Goal: Complete application form: Complete application form

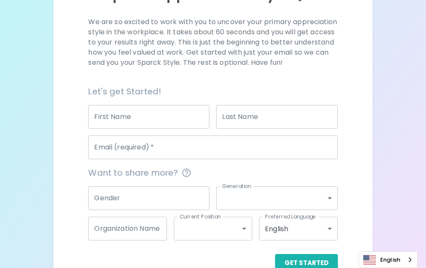
scroll to position [116, 0]
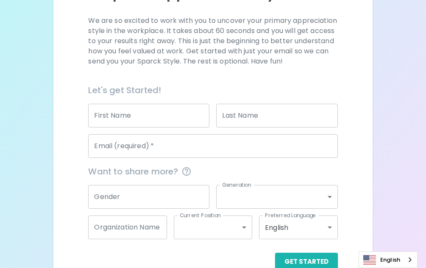
click at [176, 127] on input "First Name" at bounding box center [148, 116] width 121 height 24
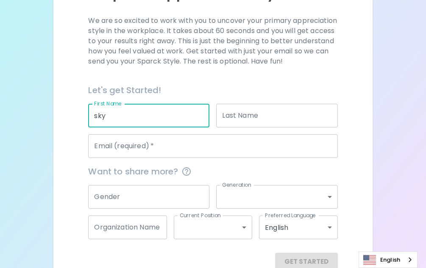
type input "sky"
click at [271, 122] on input "Last Name" at bounding box center [276, 116] width 121 height 24
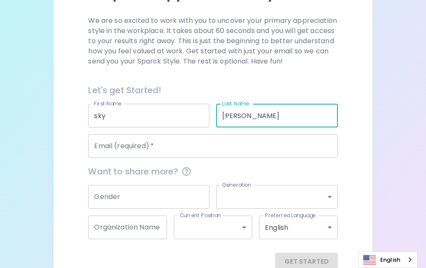
type input "[PERSON_NAME]"
click at [229, 158] on input "Email (required)   *" at bounding box center [212, 146] width 249 height 24
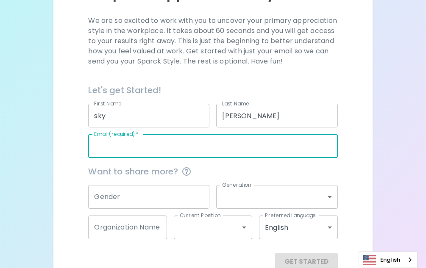
type input "[EMAIL_ADDRESS][DOMAIN_NAME]"
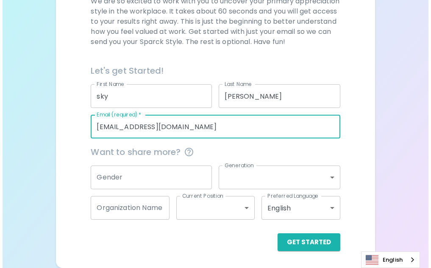
scroll to position [146, 0]
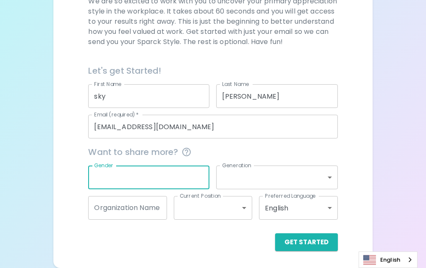
click at [190, 180] on input "Gender" at bounding box center [148, 178] width 121 height 24
type input "[DEMOGRAPHIC_DATA]"
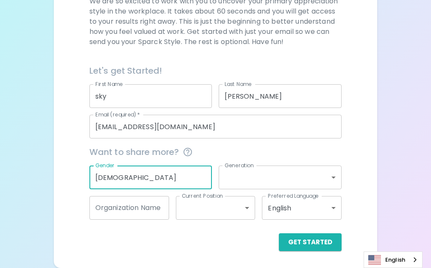
click at [255, 179] on body "Sparck Appreciation Style Quiz We are so excited to work with you to uncover yo…" at bounding box center [215, 66] width 431 height 404
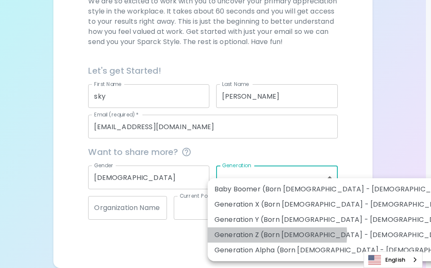
click at [266, 234] on li "Generation Z (Born [DEMOGRAPHIC_DATA] - [DEMOGRAPHIC_DATA])" at bounding box center [342, 234] width 269 height 15
type input "generation_z"
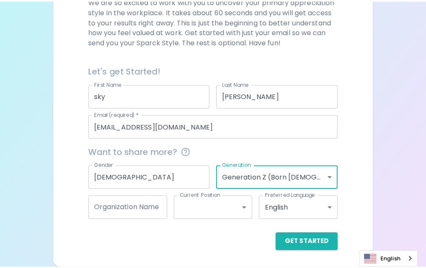
scroll to position [136, 0]
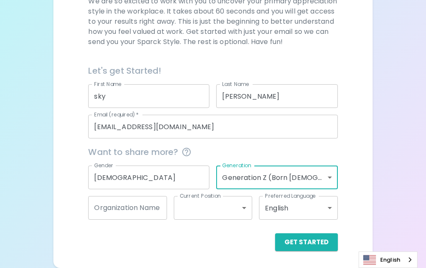
click at [201, 216] on body "Sparck Appreciation Style Quiz We are so excited to work with you to uncover yo…" at bounding box center [213, 66] width 426 height 404
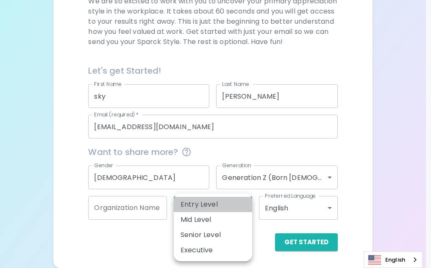
click at [202, 204] on li "Entry Level" at bounding box center [213, 204] width 78 height 15
type input "entry_level"
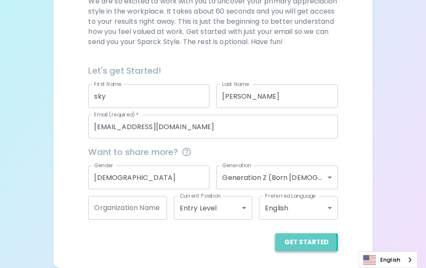
click at [285, 251] on button "Get Started" at bounding box center [306, 242] width 63 height 18
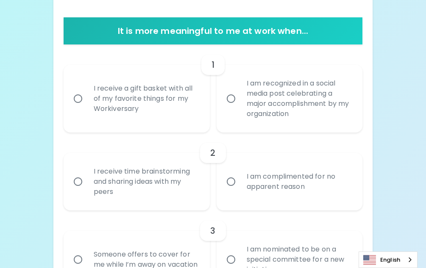
scroll to position [159, 0]
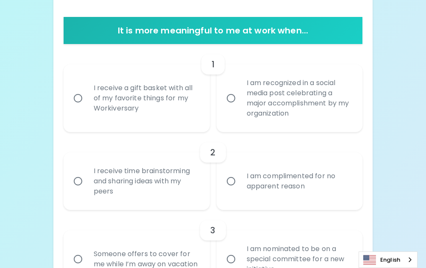
click at [200, 106] on div "I receive a gift basket with all of my favorite things for my Workiversary" at bounding box center [146, 98] width 118 height 51
click at [87, 106] on input "I receive a gift basket with all of my favorite things for my Workiversary" at bounding box center [78, 98] width 18 height 18
radio input "true"
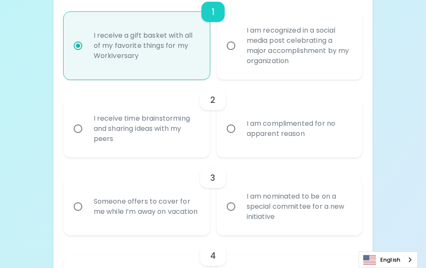
scroll to position [227, 0]
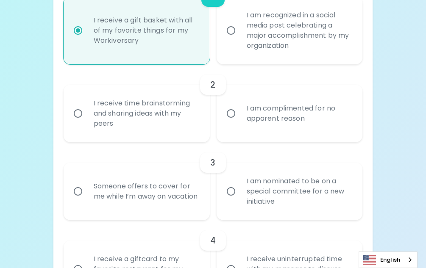
click at [204, 119] on div "I receive time brainstorming and sharing ideas with my peers" at bounding box center [146, 113] width 118 height 51
click at [87, 119] on input "I receive time brainstorming and sharing ideas with my peers" at bounding box center [78, 114] width 18 height 18
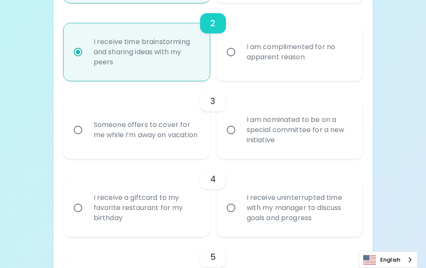
scroll to position [294, 0]
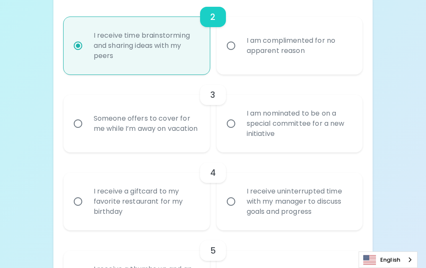
radio input "true"
click at [226, 133] on label "I am nominated to be on a special committee for a new initiative" at bounding box center [285, 124] width 146 height 58
click at [226, 133] on input "I am nominated to be on a special committee for a new initiative" at bounding box center [231, 124] width 18 height 18
radio input "false"
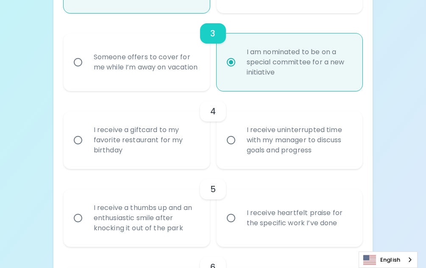
scroll to position [362, 0]
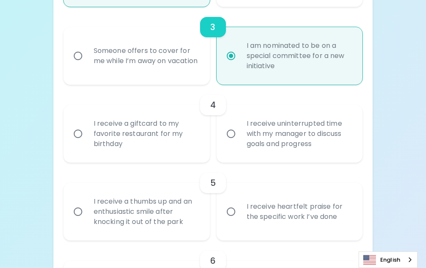
radio input "true"
click at [244, 140] on div "I receive uninterrupted time with my manager to discuss goals and progress" at bounding box center [299, 133] width 118 height 51
click at [240, 140] on input "I receive uninterrupted time with my manager to discuss goals and progress" at bounding box center [231, 134] width 18 height 18
radio input "false"
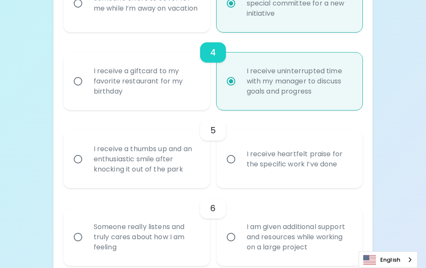
scroll to position [430, 0]
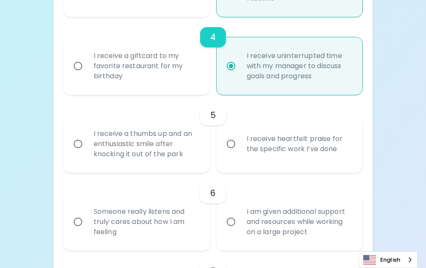
radio input "true"
click at [230, 158] on label "I receive heartfelt praise for the specific work I’ve done" at bounding box center [285, 144] width 146 height 58
click at [230, 153] on input "I receive heartfelt praise for the specific work I’ve done" at bounding box center [231, 144] width 18 height 18
radio input "false"
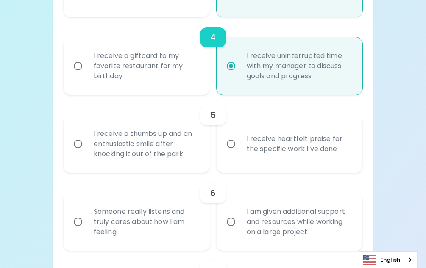
radio input "false"
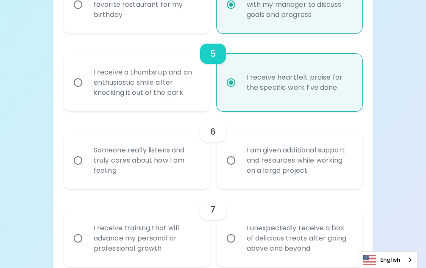
scroll to position [498, 0]
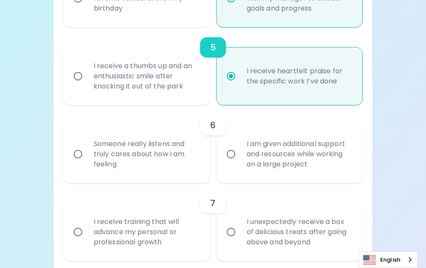
radio input "true"
click at [200, 163] on div "Someone really listens and truly cares about how I am feeling" at bounding box center [146, 154] width 118 height 51
click at [87, 163] on input "Someone really listens and truly cares about how I am feeling" at bounding box center [78, 154] width 18 height 18
radio input "false"
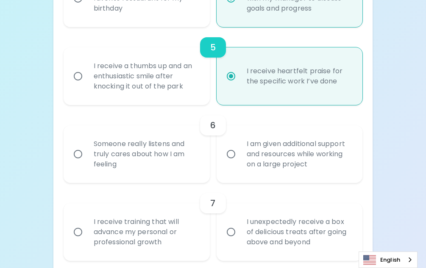
radio input "false"
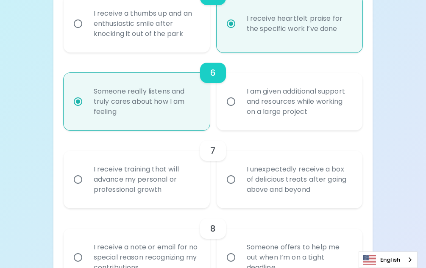
scroll to position [565, 0]
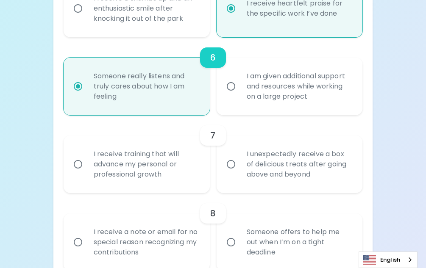
radio input "true"
click at [181, 167] on div "I receive training that will advance my personal or professional growth" at bounding box center [146, 164] width 118 height 51
click at [87, 167] on input "I receive training that will advance my personal or professional growth" at bounding box center [78, 164] width 18 height 18
radio input "false"
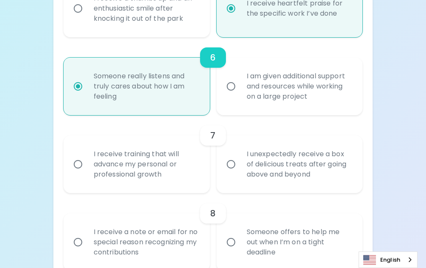
radio input "false"
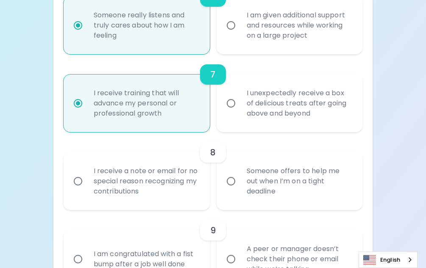
scroll to position [633, 0]
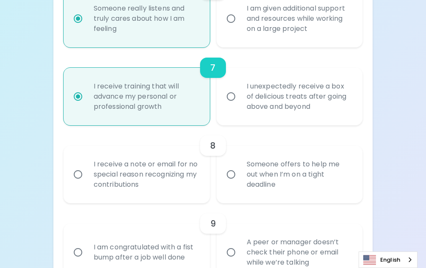
radio input "true"
click at [231, 186] on label "Someone offers to help me out when I’m on a tight deadline" at bounding box center [285, 175] width 146 height 58
click at [231, 183] on input "Someone offers to help me out when I’m on a tight deadline" at bounding box center [231, 175] width 18 height 18
radio input "false"
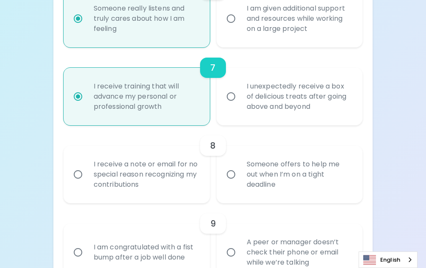
radio input "false"
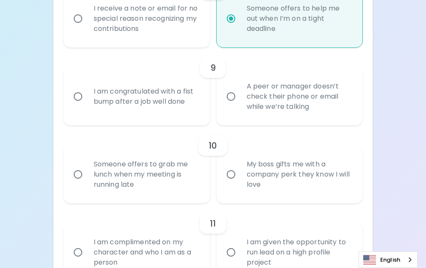
scroll to position [790, 0]
radio input "true"
click at [238, 115] on label "A peer or manager doesn’t check their phone or email while we’re talking" at bounding box center [285, 96] width 146 height 58
click at [238, 105] on input "A peer or manager doesn’t check their phone or email while we’re talking" at bounding box center [231, 96] width 18 height 18
radio input "false"
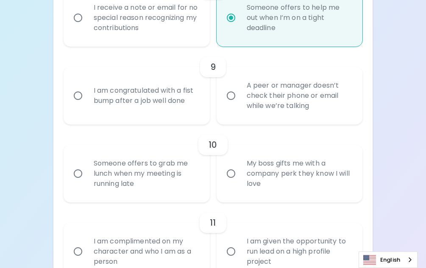
radio input "false"
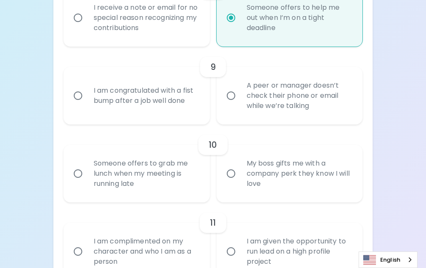
radio input "false"
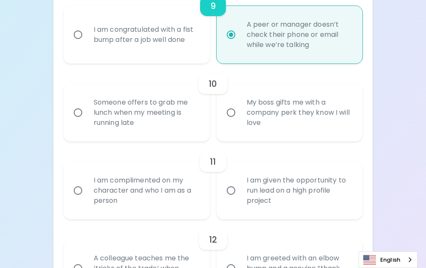
scroll to position [858, 0]
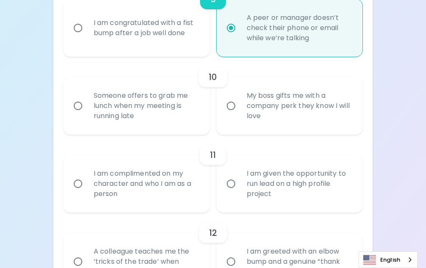
radio input "true"
click at [201, 124] on div "Someone offers to grab me lunch when my meeting is running late" at bounding box center [146, 105] width 118 height 51
click at [87, 115] on input "Someone offers to grab me lunch when my meeting is running late" at bounding box center [78, 106] width 18 height 18
radio input "false"
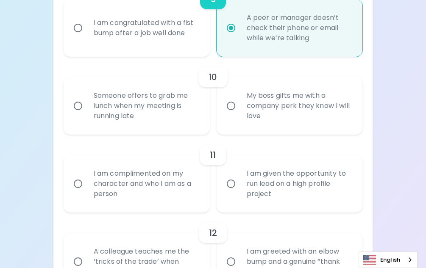
radio input "false"
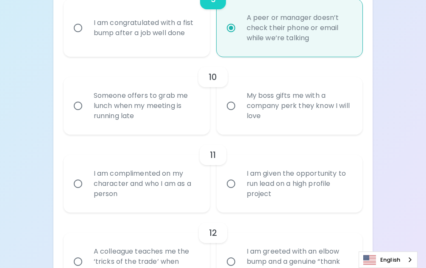
radio input "false"
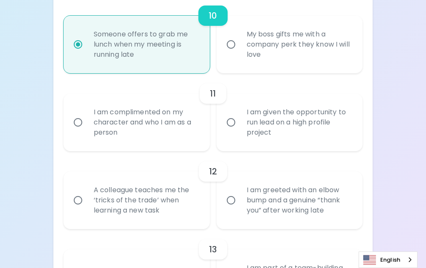
scroll to position [925, 0]
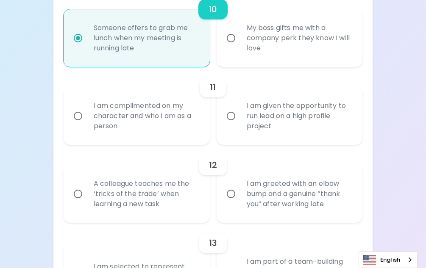
radio input "true"
click at [201, 124] on div "I am complimented on my character and who I am as a person" at bounding box center [146, 116] width 118 height 51
click at [87, 124] on input "I am complimented on my character and who I am as a person" at bounding box center [78, 116] width 18 height 18
radio input "false"
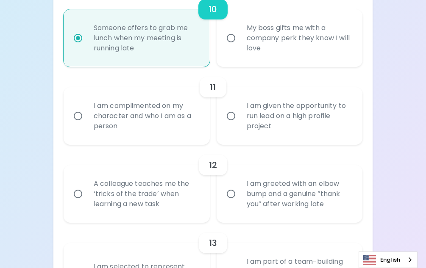
radio input "false"
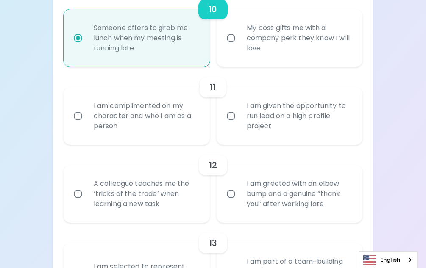
radio input "false"
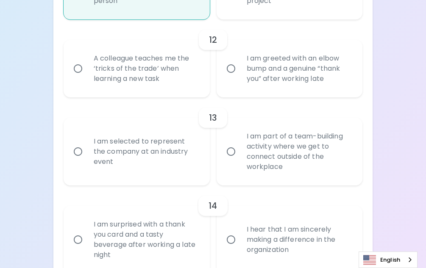
scroll to position [1052, 0]
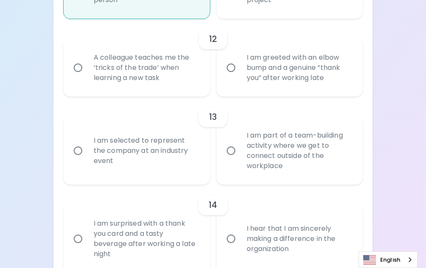
radio input "true"
click at [174, 86] on div "A colleague teaches me the ‘tricks of the trade’ when learning a new task" at bounding box center [146, 67] width 118 height 51
click at [87, 77] on input "A colleague teaches me the ‘tricks of the trade’ when learning a new task" at bounding box center [78, 68] width 18 height 18
radio input "false"
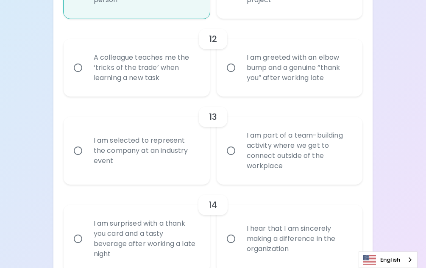
radio input "false"
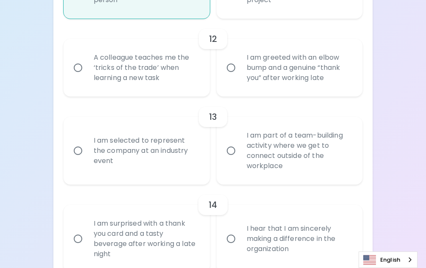
radio input "false"
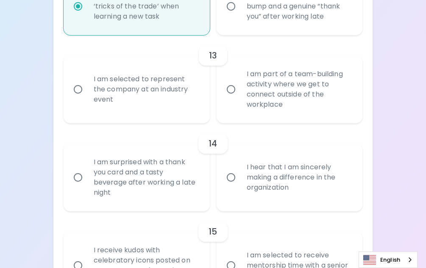
scroll to position [1119, 0]
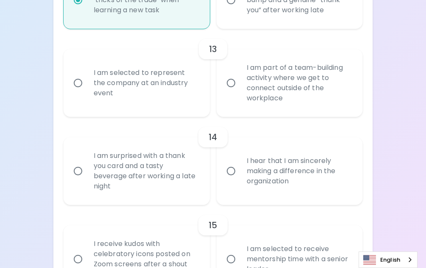
radio input "true"
click at [225, 103] on label "I am part of a team-building activity where we get to connect outside of the wo…" at bounding box center [285, 83] width 146 height 68
click at [225, 92] on input "I am part of a team-building activity where we get to connect outside of the wo…" at bounding box center [231, 83] width 18 height 18
radio input "false"
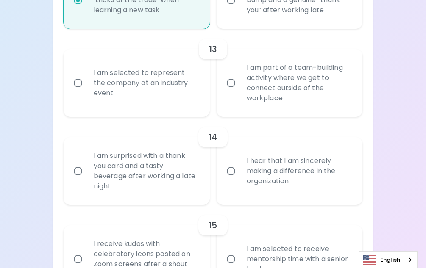
radio input "false"
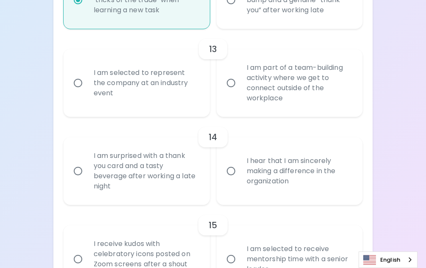
radio input "false"
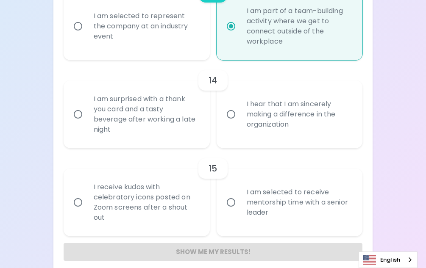
scroll to position [1186, 0]
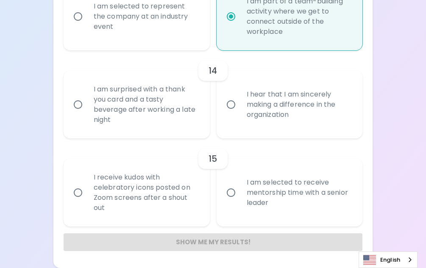
radio input "true"
click at [219, 97] on label "I hear that I am sincerely making a difference in the organization" at bounding box center [285, 105] width 146 height 68
click at [222, 97] on input "I hear that I am sincerely making a difference in the organization" at bounding box center [231, 105] width 18 height 18
radio input "false"
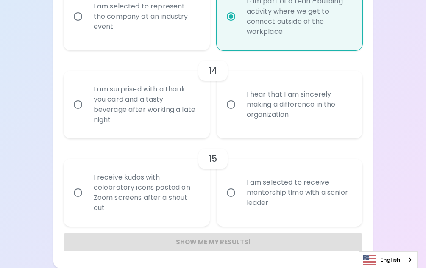
radio input "false"
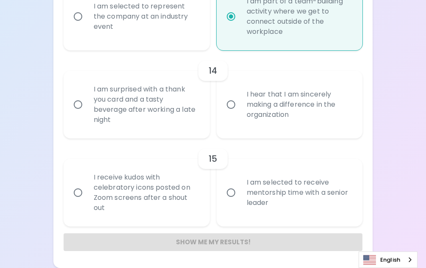
radio input "false"
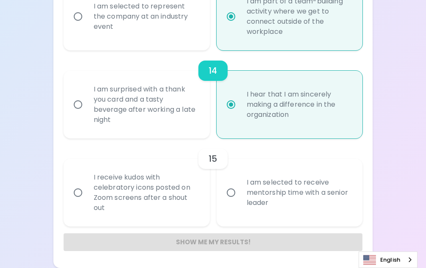
radio input "true"
click at [222, 202] on label "I am selected to receive mentorship time with a senior leader" at bounding box center [285, 193] width 146 height 68
click at [222, 202] on input "I am selected to receive mentorship time with a senior leader" at bounding box center [231, 193] width 18 height 18
radio input "false"
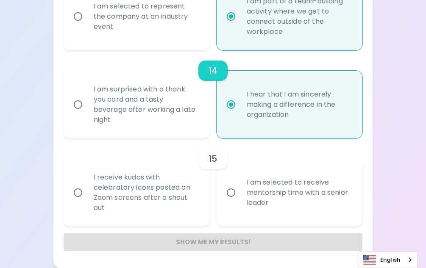
radio input "false"
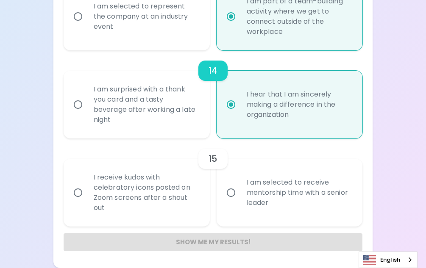
radio input "false"
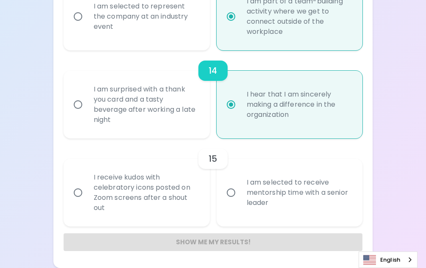
radio input "false"
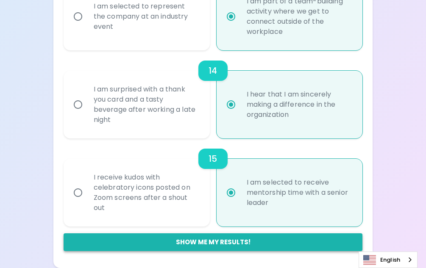
radio input "true"
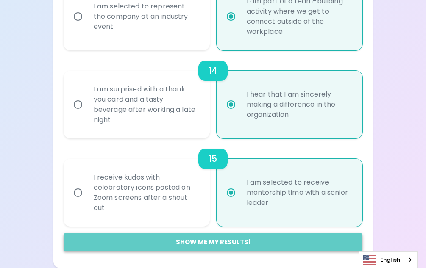
click at [226, 241] on button "Show me my results!" at bounding box center [213, 242] width 299 height 18
radio input "false"
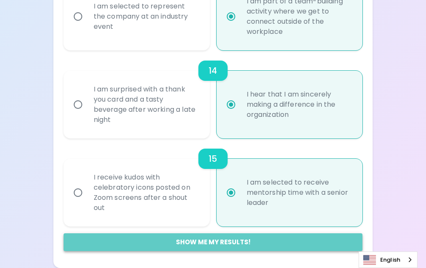
radio input "false"
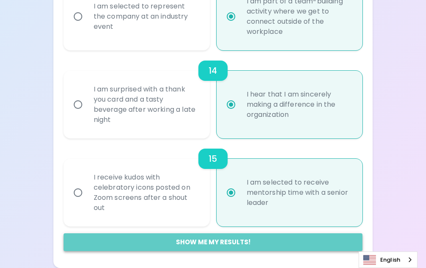
radio input "false"
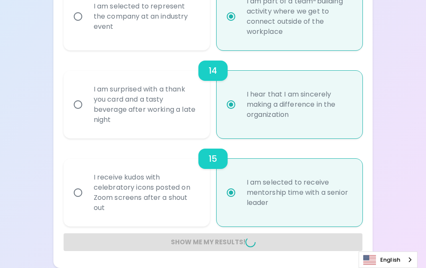
radio input "false"
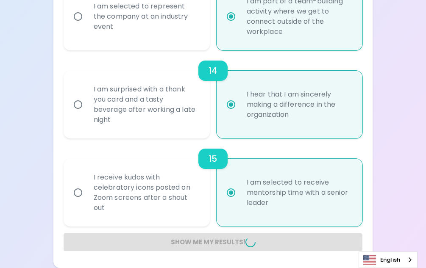
radio input "false"
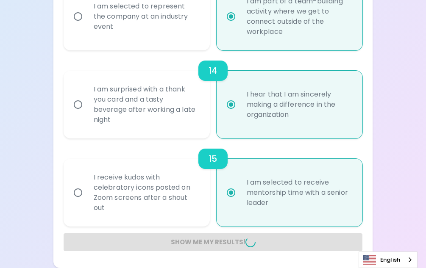
radio input "false"
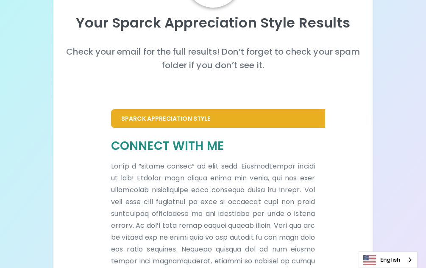
scroll to position [89, 0]
